Goal: Check status

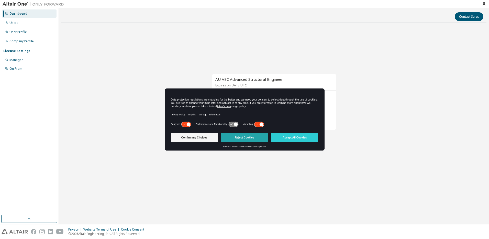
click at [254, 140] on button "Reject Cookies" at bounding box center [244, 137] width 47 height 9
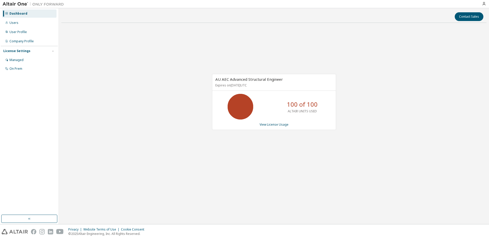
click at [237, 105] on icon at bounding box center [240, 106] width 13 height 13
click at [275, 124] on link "View License Usage" at bounding box center [274, 124] width 29 height 4
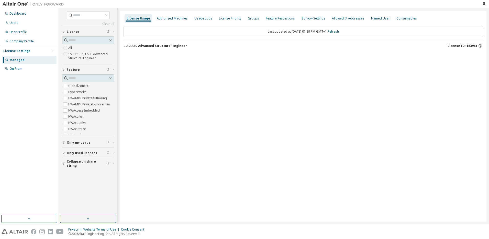
click at [123, 47] on div "License Usage Authorized Machines Usage Logs License Priority Groups Feature Re…" at bounding box center [303, 116] width 367 height 210
click at [125, 46] on icon "button" at bounding box center [124, 46] width 1 height 2
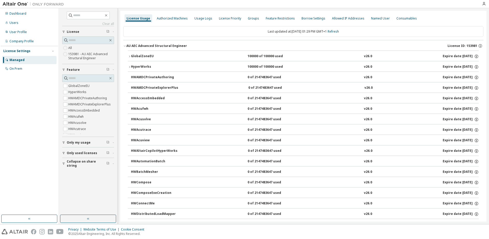
click at [129, 55] on icon "button" at bounding box center [129, 56] width 3 height 3
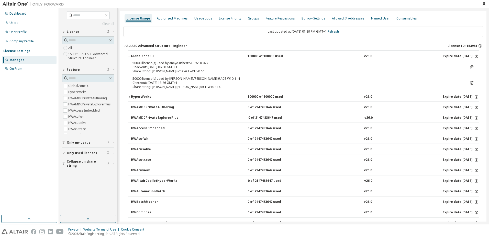
click at [130, 97] on icon "button" at bounding box center [129, 96] width 3 height 3
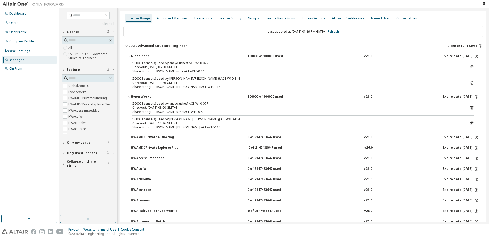
click at [130, 97] on icon "button" at bounding box center [129, 96] width 3 height 3
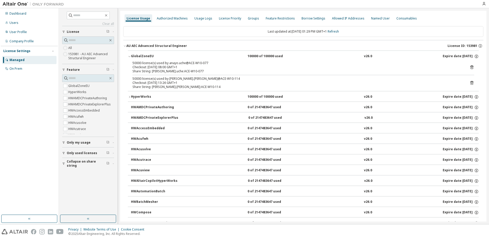
click at [129, 55] on icon "button" at bounding box center [129, 56] width 3 height 3
